Goal: Transaction & Acquisition: Download file/media

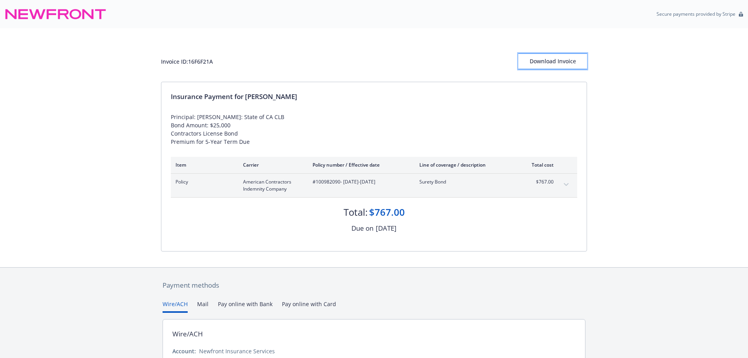
click at [559, 61] on div "Download Invoice" at bounding box center [552, 61] width 69 height 15
